Goal: Task Accomplishment & Management: Manage account settings

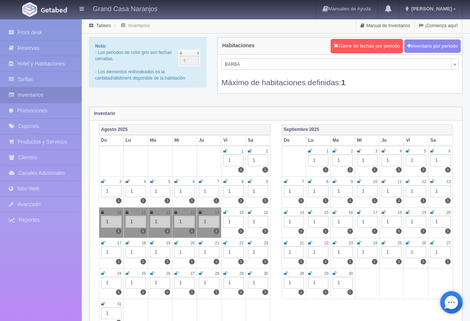
click at [103, 243] on icon at bounding box center [103, 243] width 4 height 4
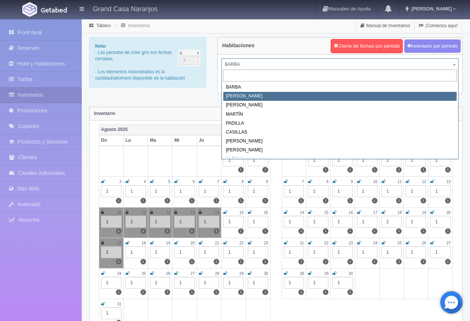
select select "2060"
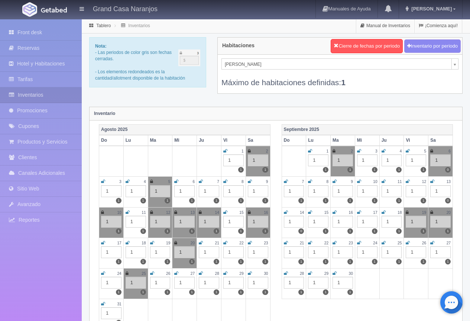
click at [102, 243] on icon at bounding box center [103, 243] width 4 height 4
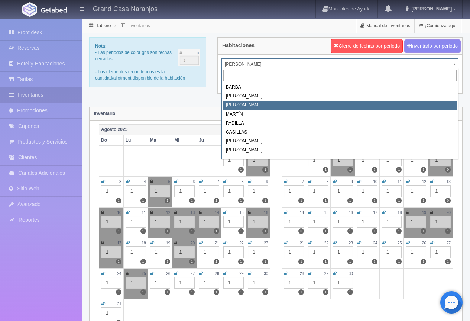
select select "2062"
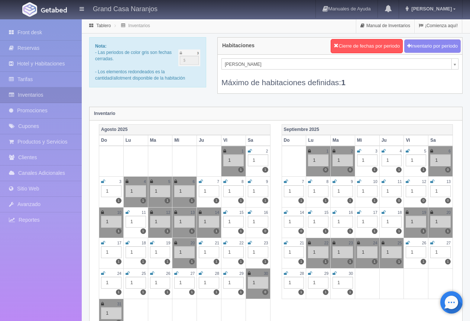
click at [103, 243] on icon at bounding box center [103, 243] width 4 height 4
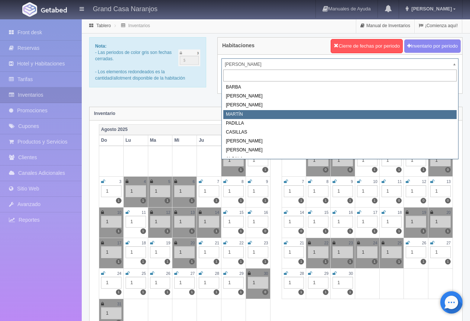
select select "2063"
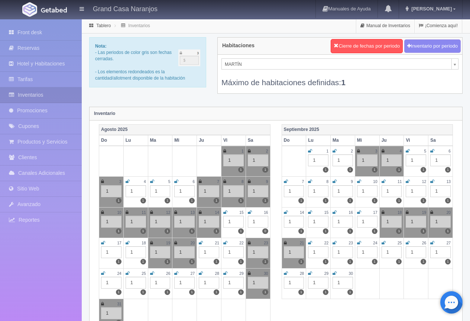
click at [102, 243] on icon at bounding box center [103, 243] width 4 height 4
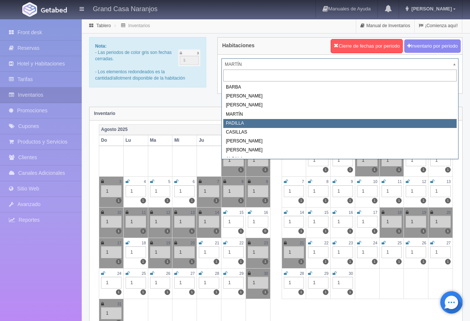
select select "2064"
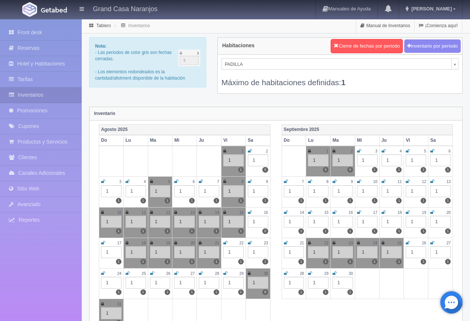
click at [103, 244] on icon at bounding box center [103, 243] width 4 height 4
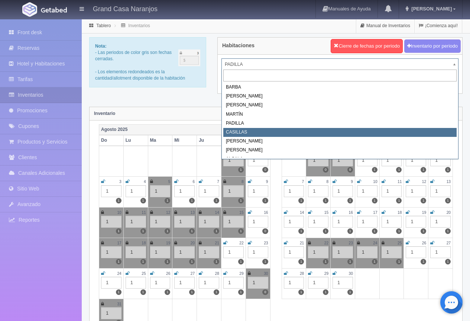
select select "2065"
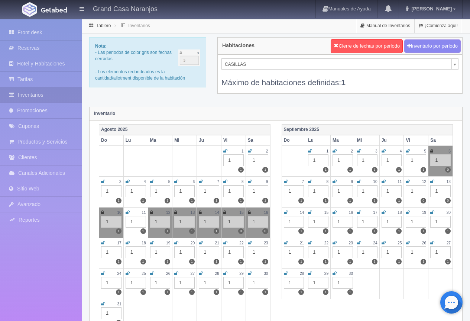
click at [102, 243] on icon at bounding box center [103, 243] width 4 height 4
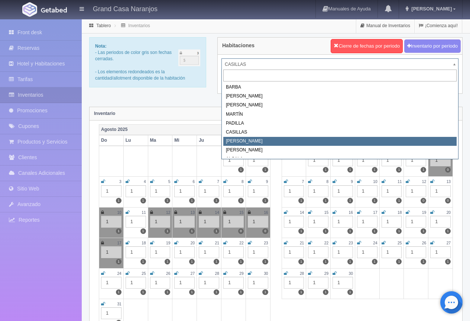
select select "2066"
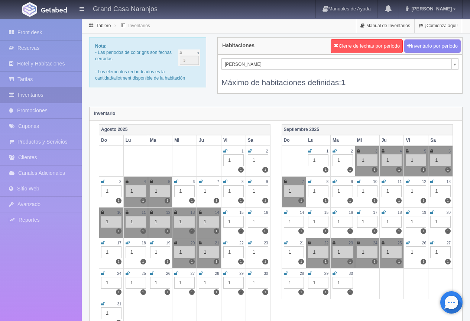
click at [102, 244] on icon at bounding box center [103, 243] width 4 height 4
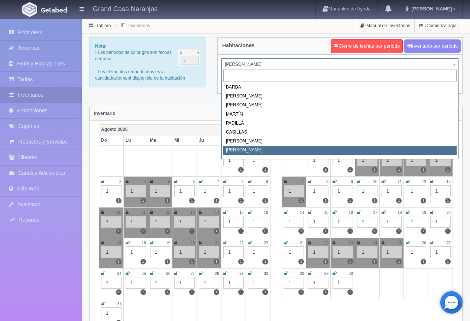
select select "2067"
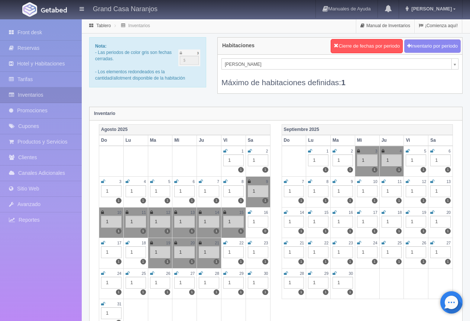
click at [103, 243] on icon at bounding box center [103, 243] width 4 height 4
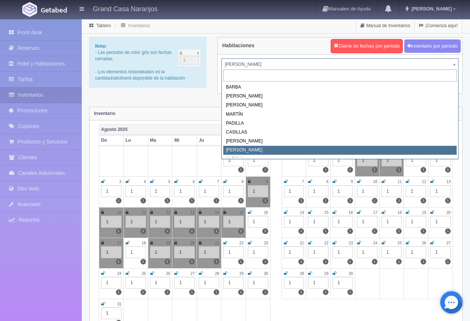
scroll to position [3, 0]
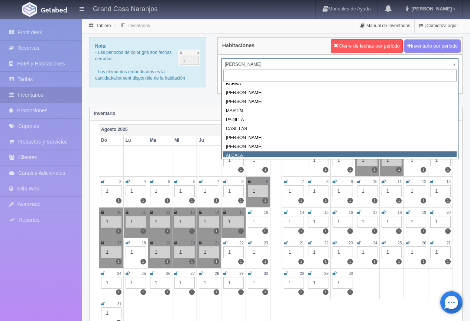
select select "2222"
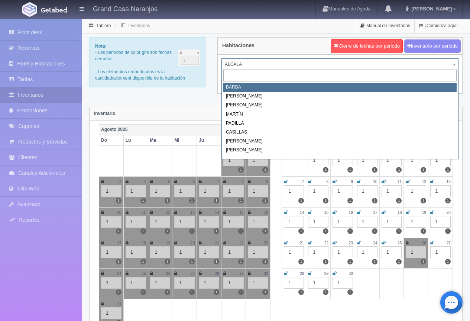
select select "2058"
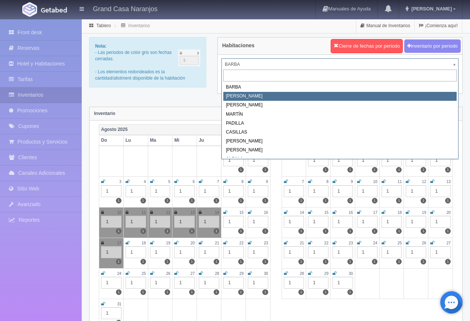
select select "2060"
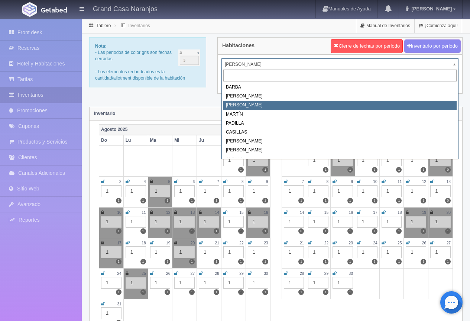
select select "2062"
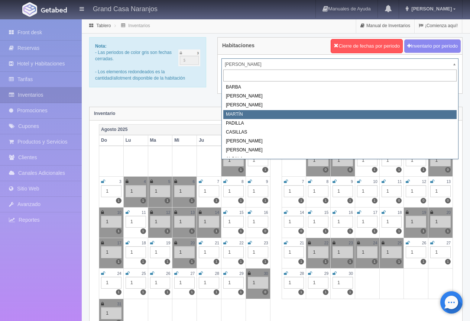
select select "2063"
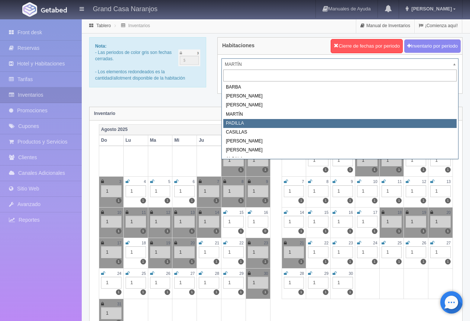
select select "2064"
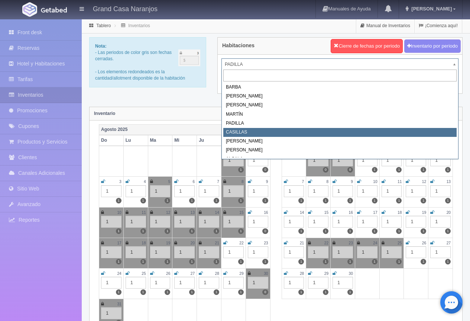
select select "2065"
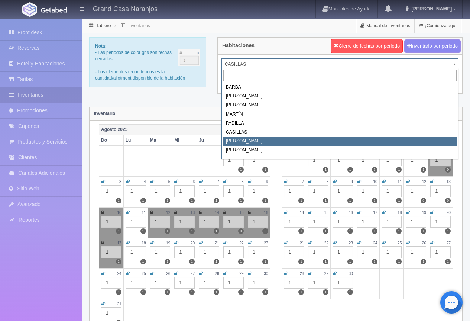
select select "2066"
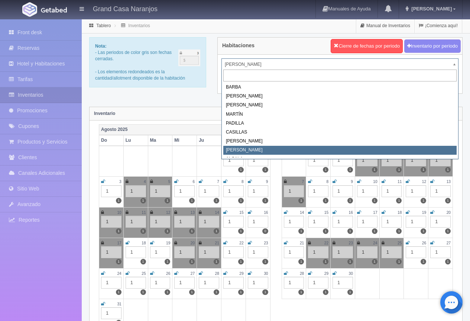
select select "2067"
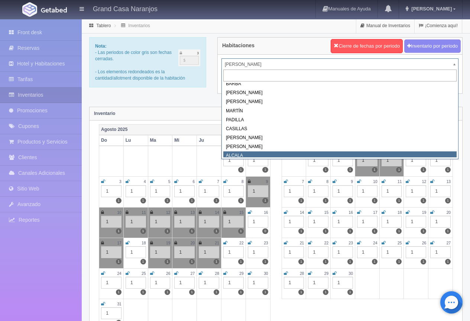
select select "2222"
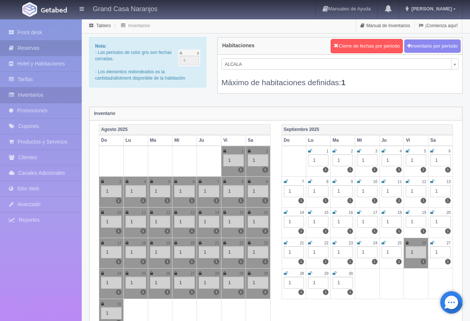
click at [53, 46] on link "Reservas" at bounding box center [41, 48] width 82 height 15
